Goal: Task Accomplishment & Management: Use online tool/utility

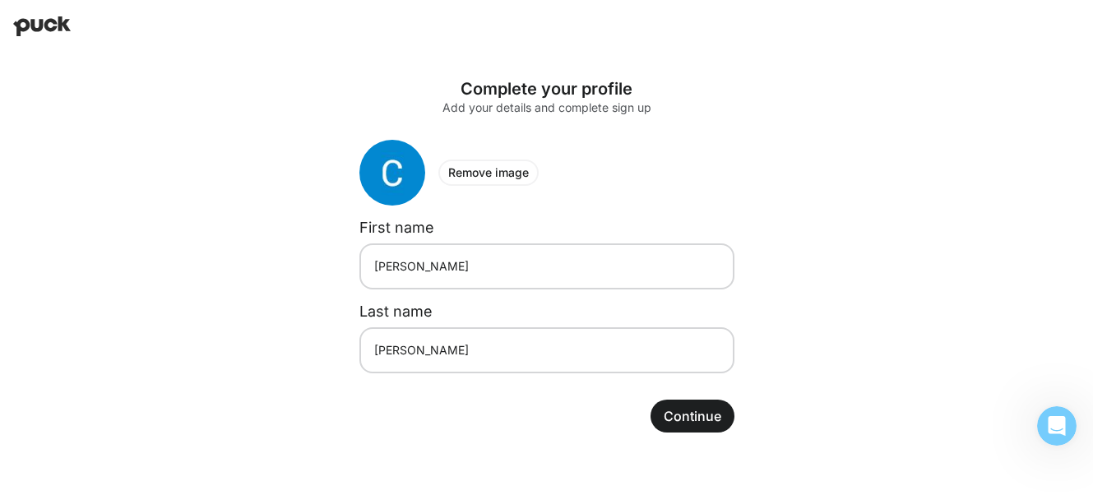
click at [681, 412] on button "Continue" at bounding box center [692, 416] width 84 height 33
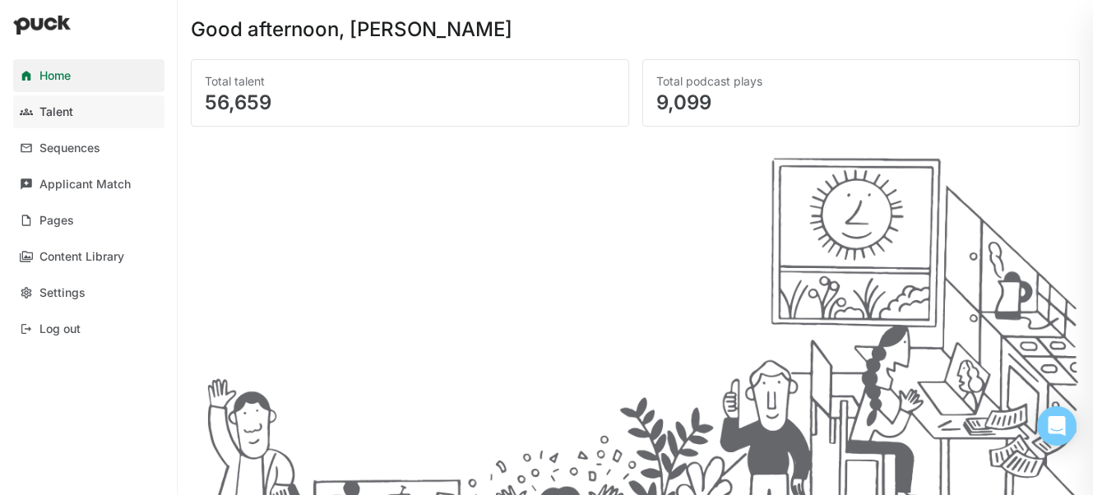
click at [47, 107] on div "Talent" at bounding box center [56, 112] width 34 height 14
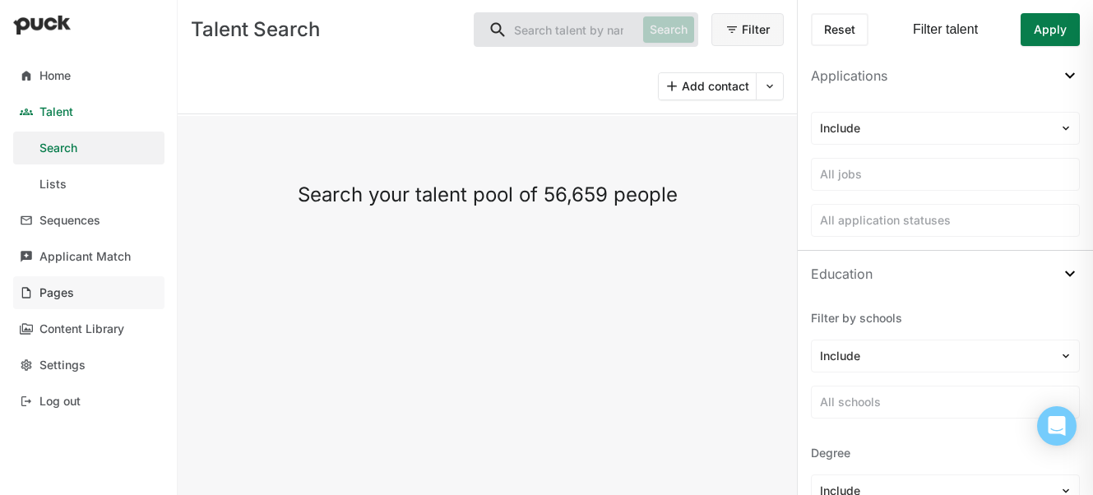
click at [69, 288] on div "Pages" at bounding box center [56, 293] width 35 height 14
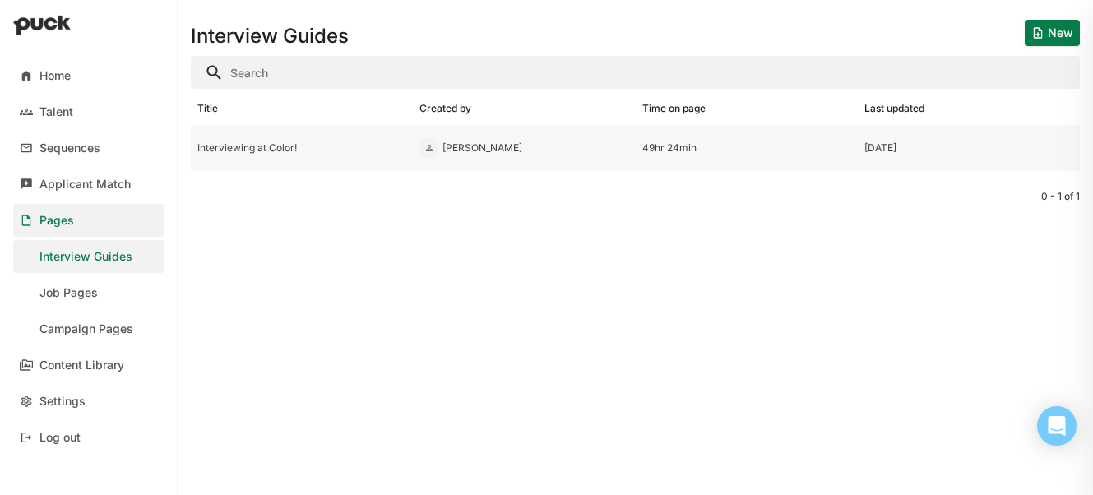
click at [261, 150] on div "Interviewing at Color!" at bounding box center [301, 148] width 209 height 12
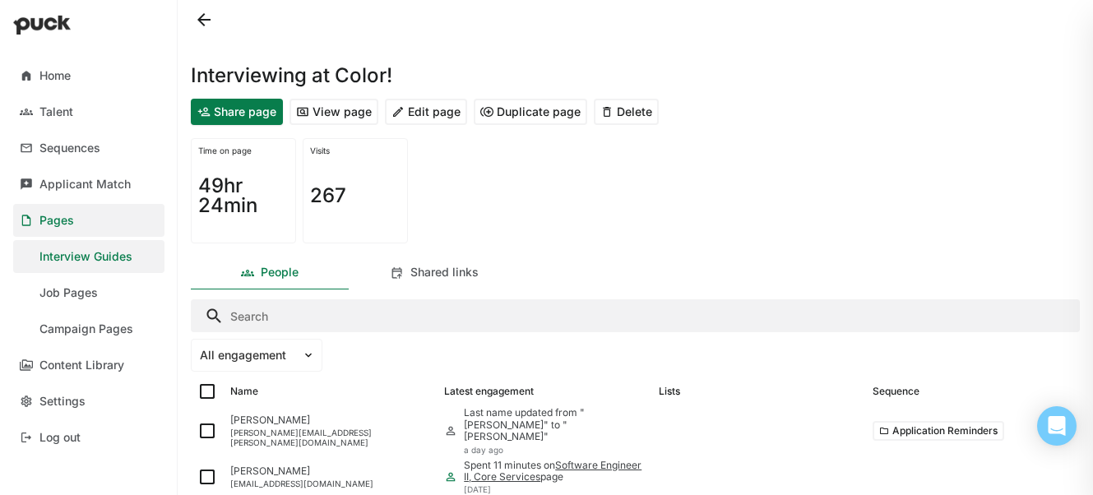
click at [211, 114] on button "Share page" at bounding box center [237, 112] width 92 height 26
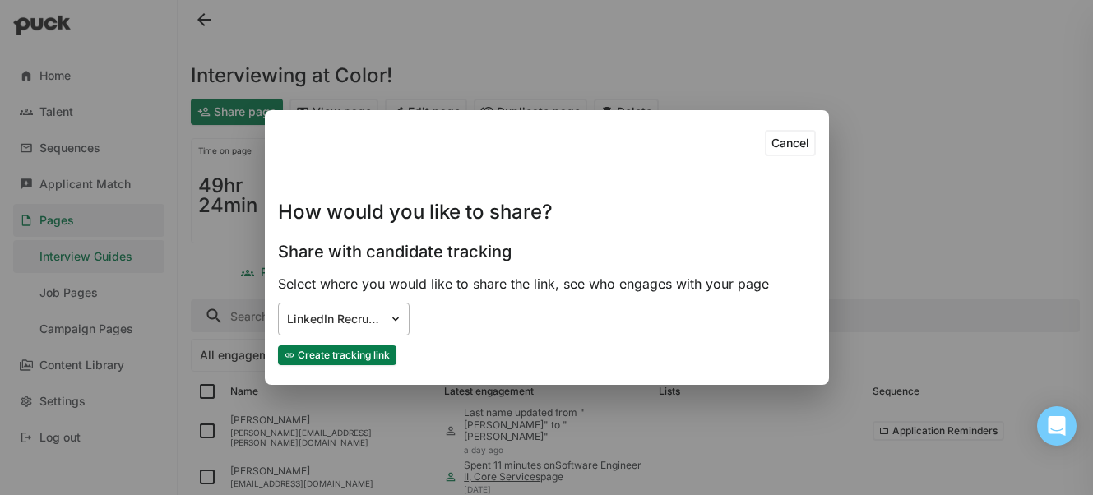
click at [394, 322] on img at bounding box center [395, 318] width 13 height 13
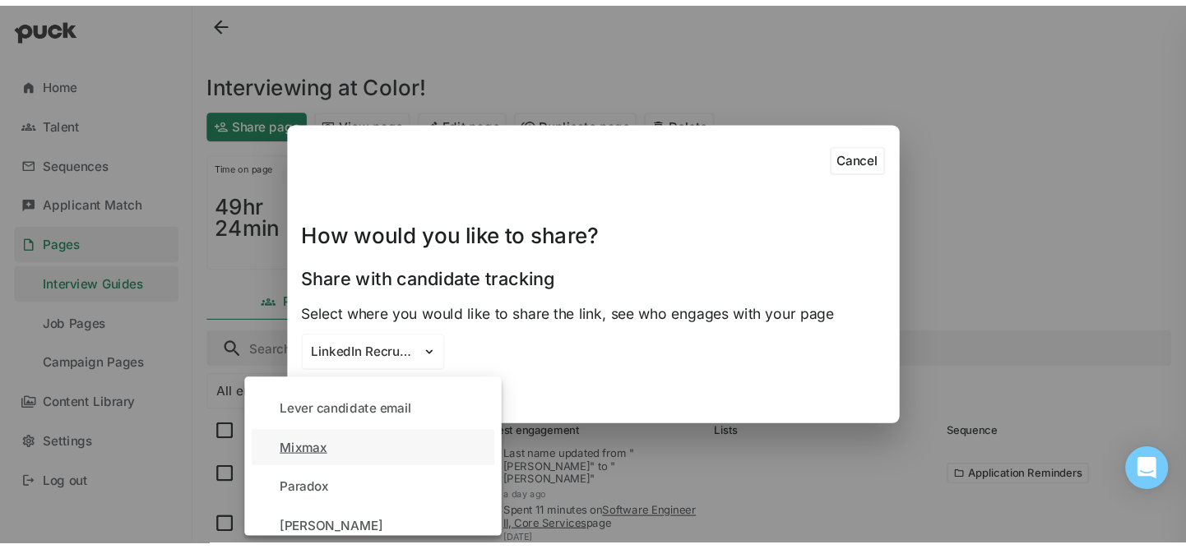
scroll to position [261, 0]
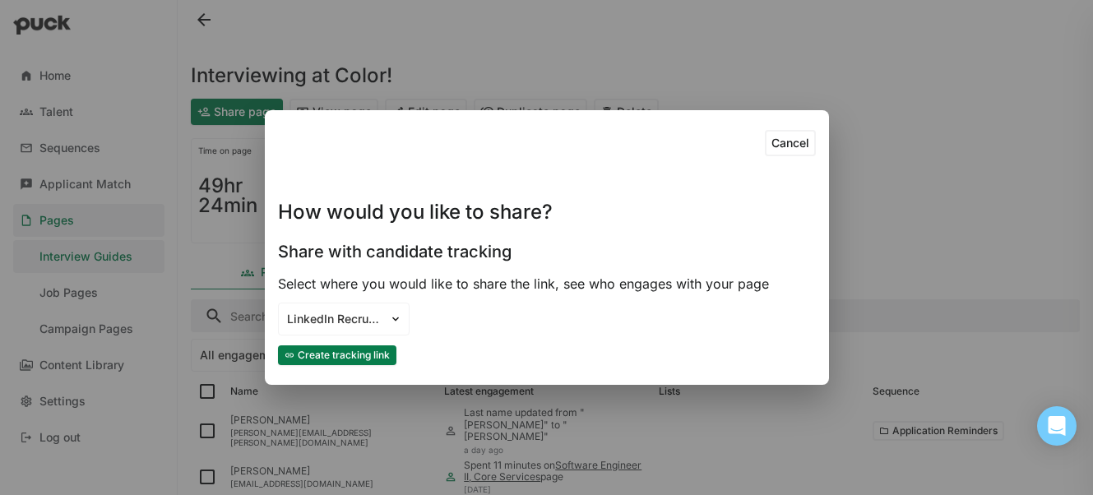
click at [651, 208] on div "How would you like to share?" at bounding box center [547, 196] width 538 height 66
click at [784, 142] on button "Cancel" at bounding box center [790, 143] width 51 height 26
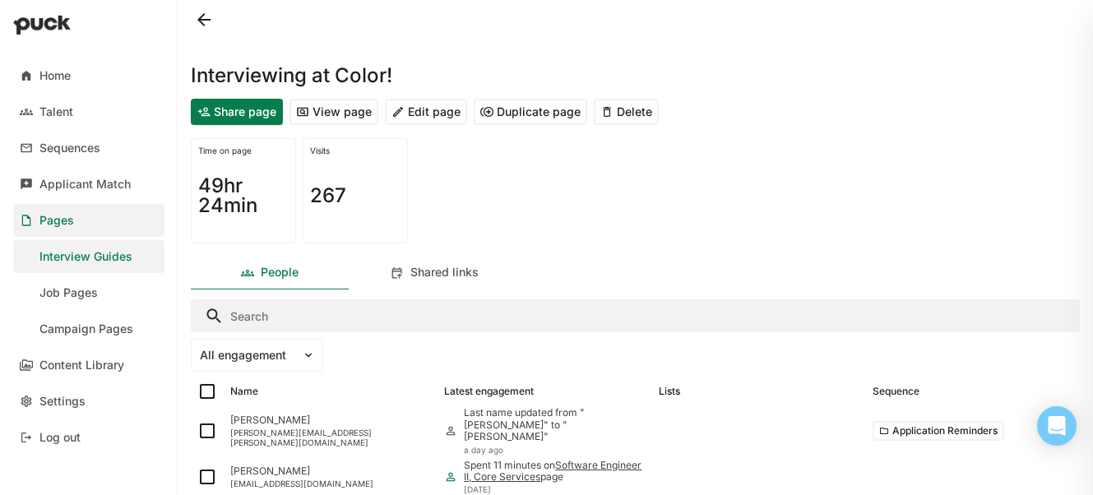
click at [324, 110] on button "View page" at bounding box center [333, 112] width 89 height 26
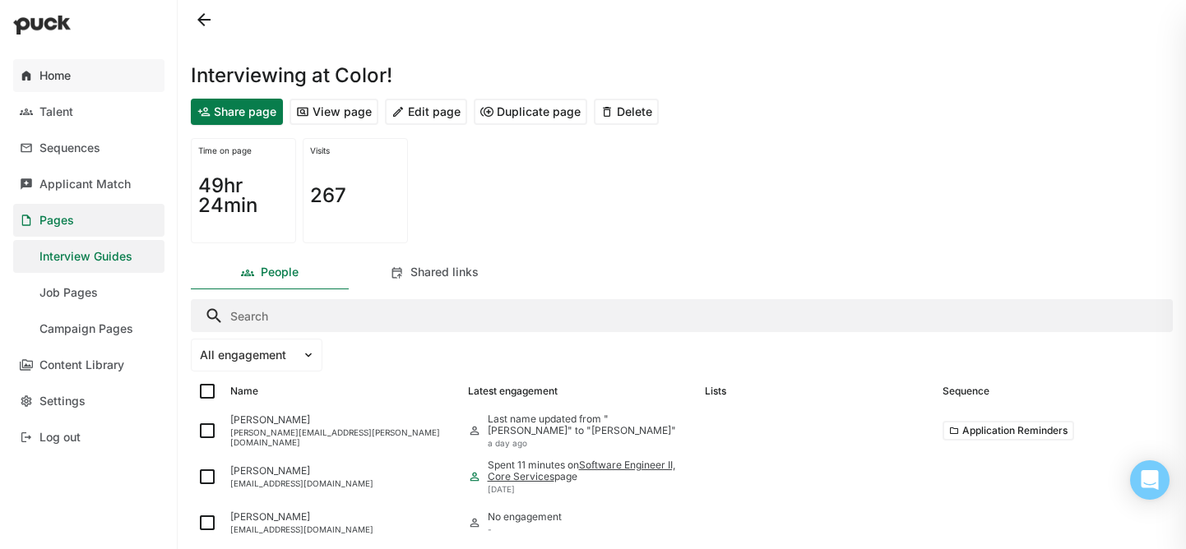
click at [73, 76] on link "Home" at bounding box center [88, 75] width 151 height 33
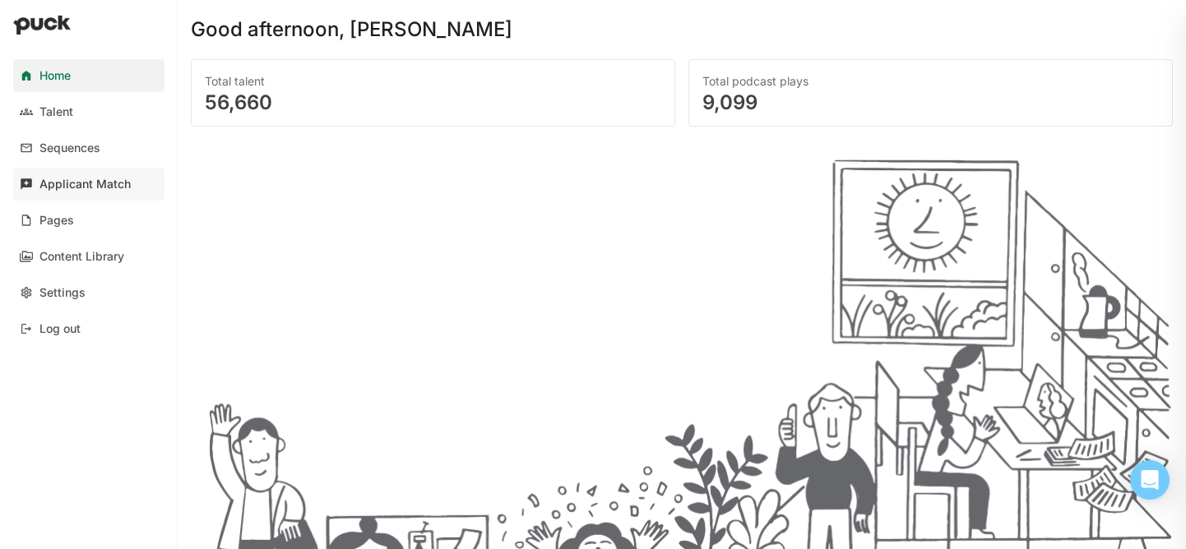
click at [95, 186] on div "Applicant Match" at bounding box center [84, 185] width 91 height 14
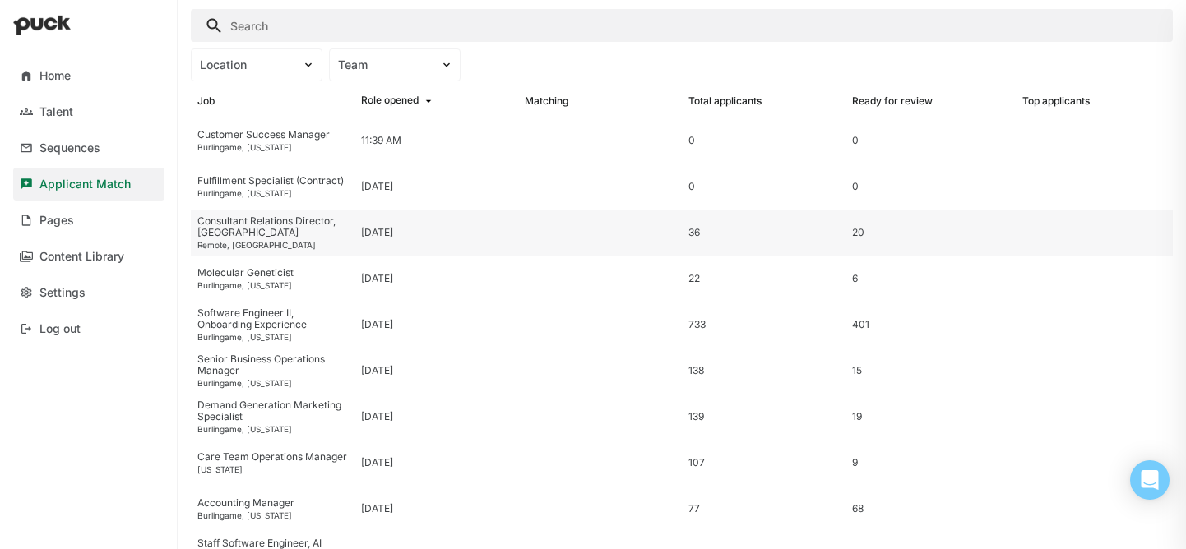
scroll to position [52, 0]
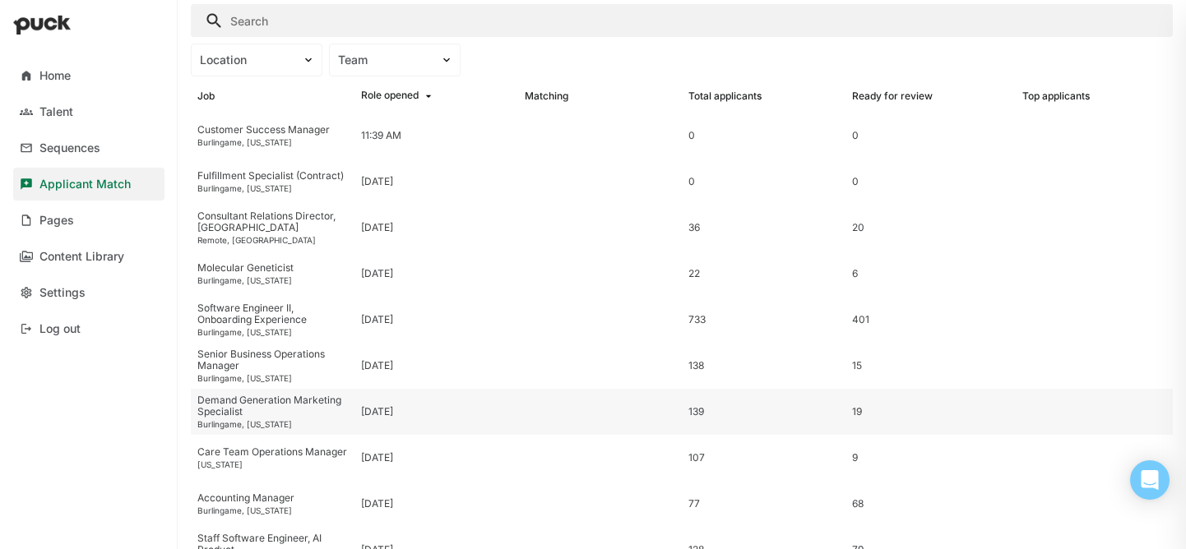
click at [285, 402] on div "Demand Generation Marketing Specialist" at bounding box center [272, 407] width 150 height 24
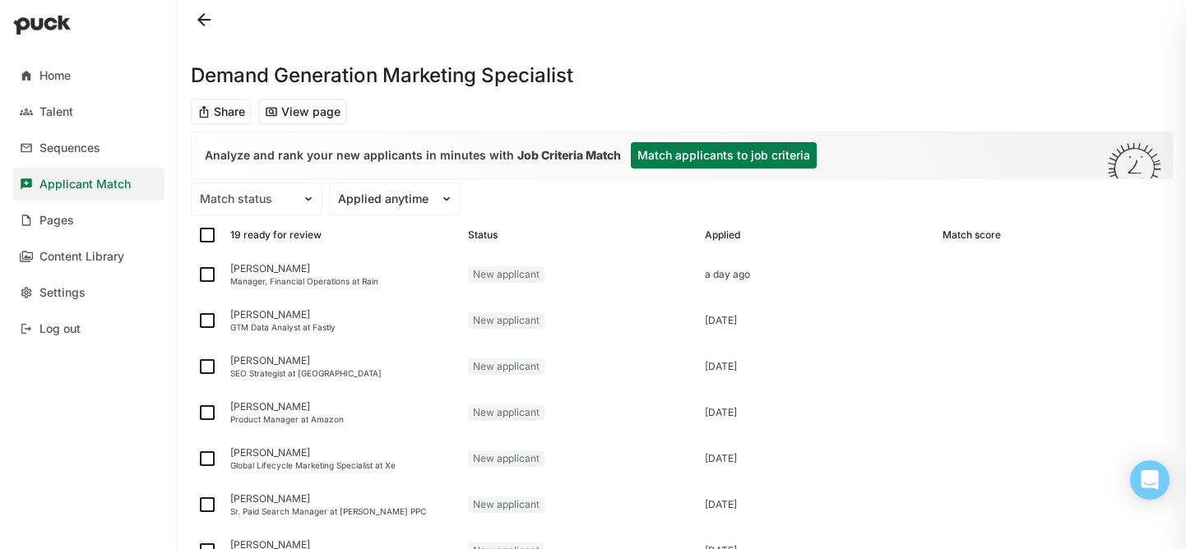
click at [200, 17] on button at bounding box center [204, 20] width 26 height 26
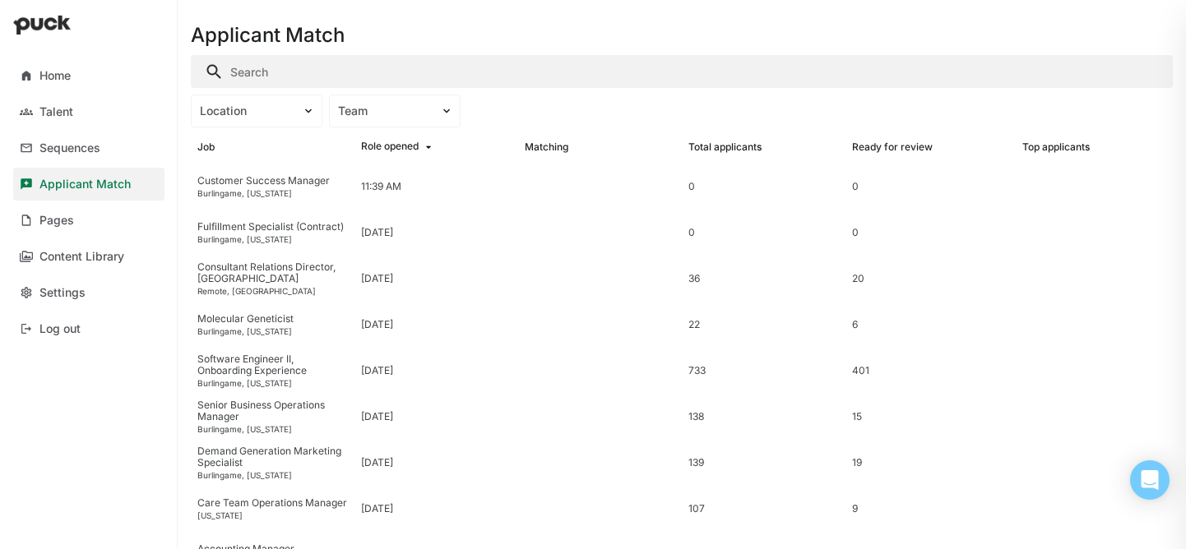
scroll to position [490, 0]
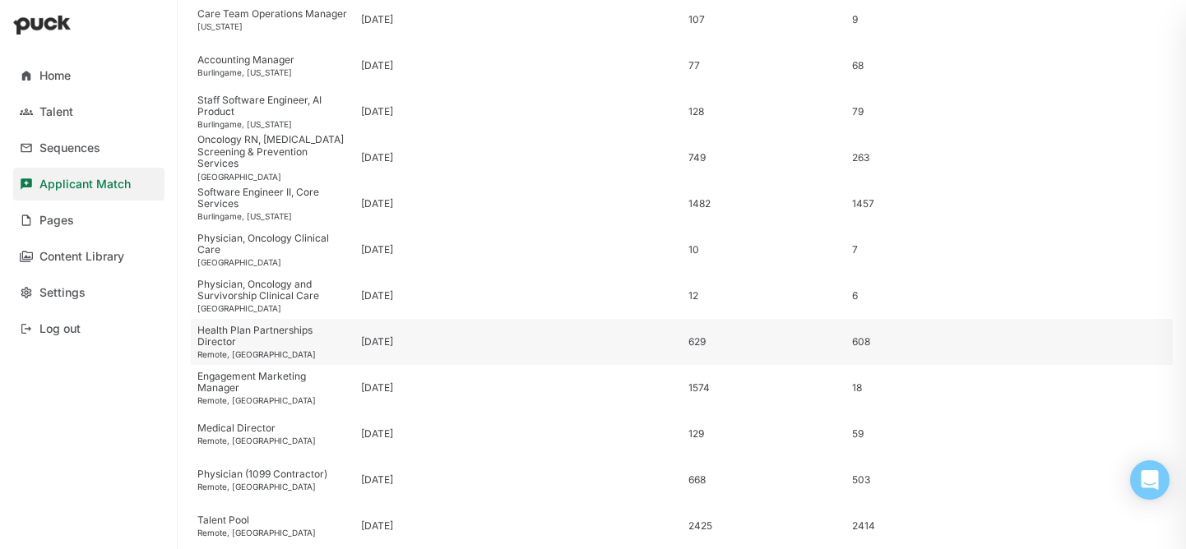
click at [297, 343] on div "Health Plan Partnerships Director" at bounding box center [272, 337] width 150 height 24
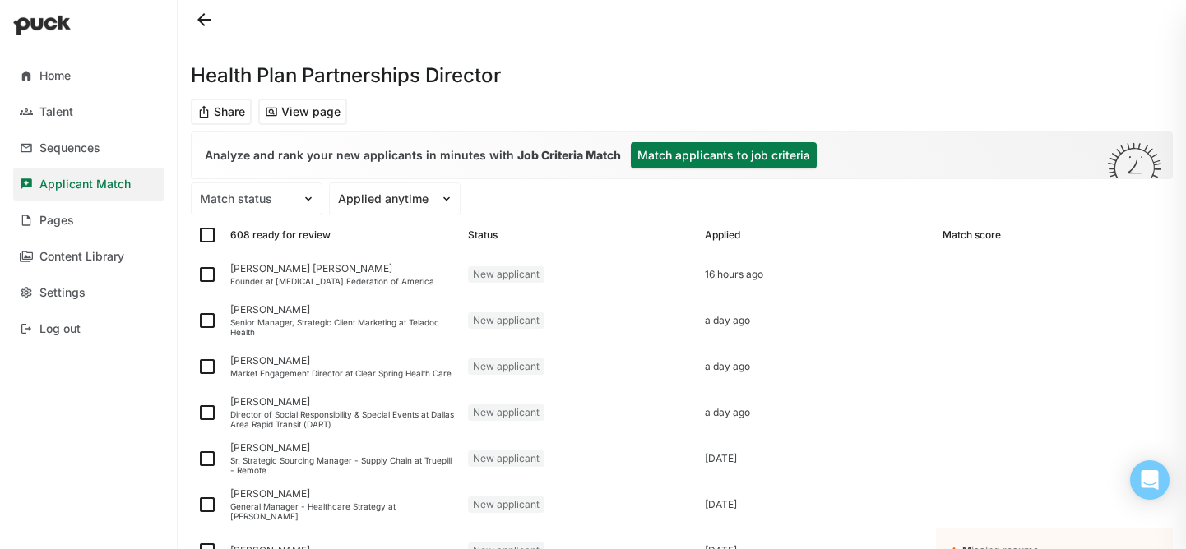
click at [670, 160] on button "Match applicants to job criteria" at bounding box center [724, 155] width 186 height 26
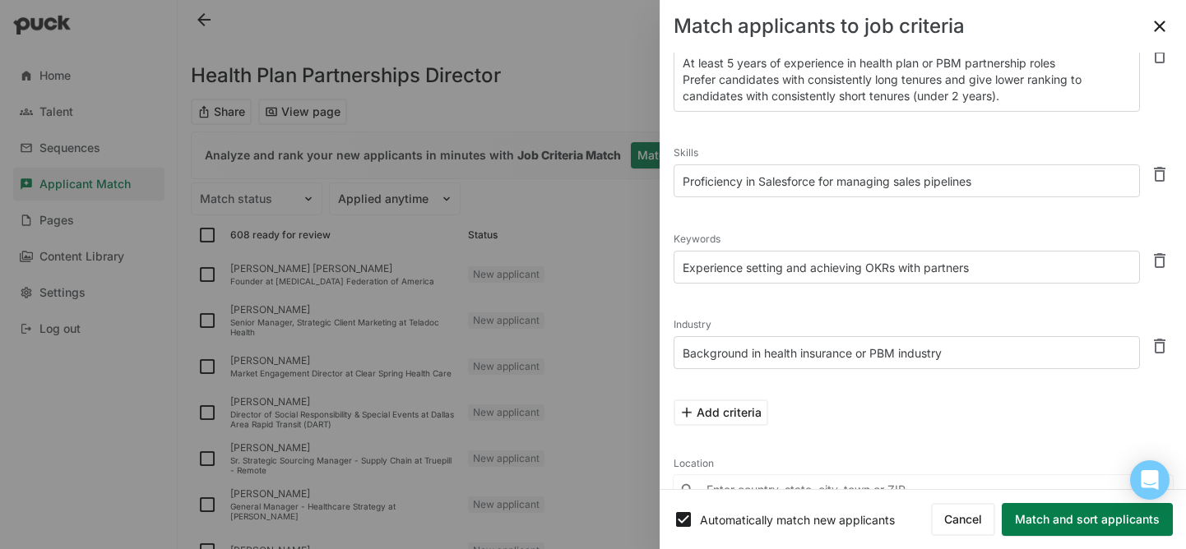
scroll to position [163, 0]
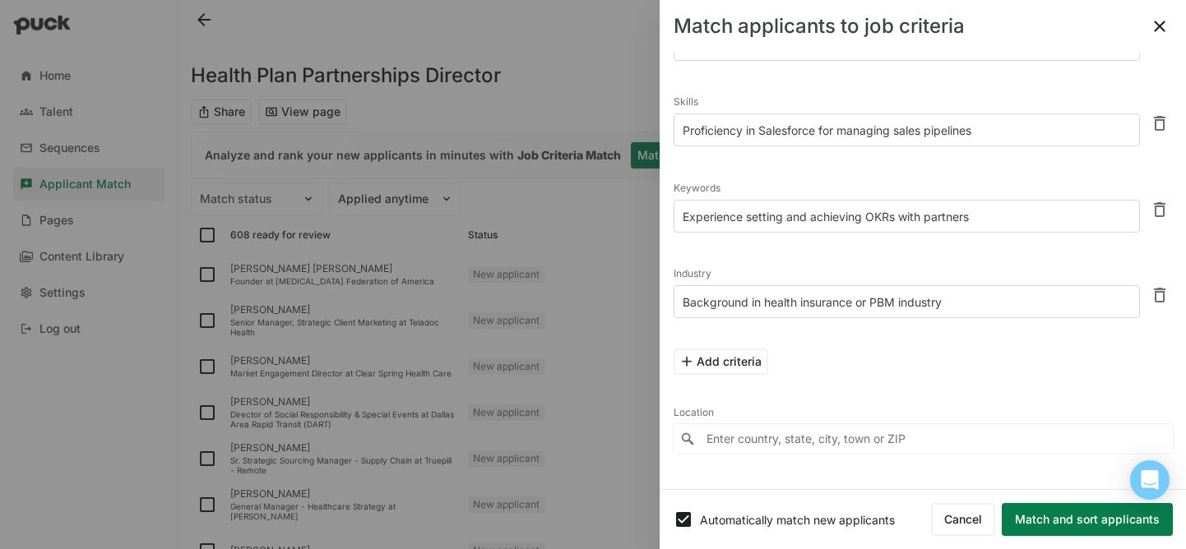
click at [1046, 494] on button "Match and sort applicants" at bounding box center [1087, 519] width 171 height 33
